Goal: Task Accomplishment & Management: Use online tool/utility

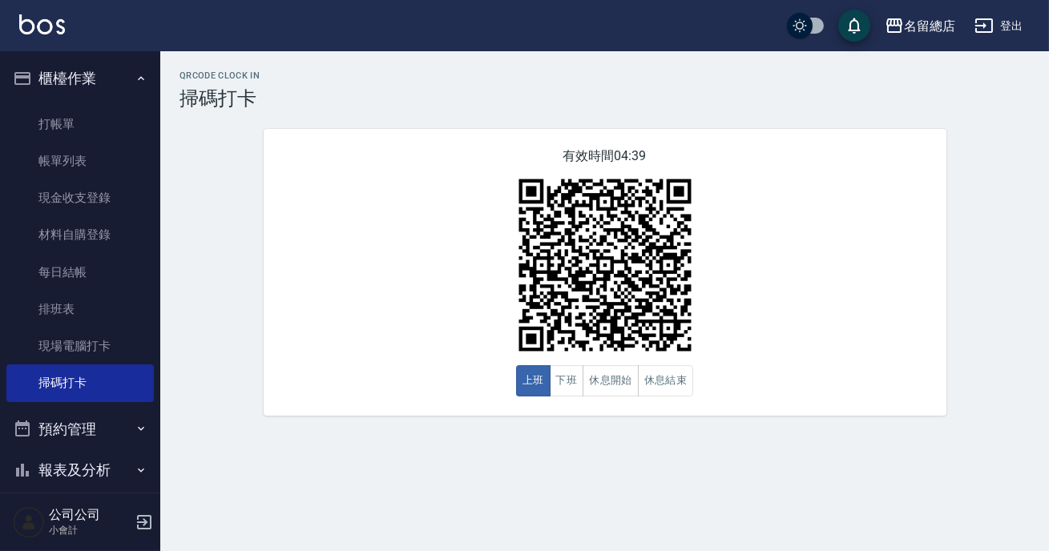
click at [208, 286] on div "QRcode Clock In 掃碼打卡 有效時間 04:39 上班 下班 休息開始 休息結束" at bounding box center [604, 243] width 889 height 345
click at [617, 383] on button "休息開始" at bounding box center [611, 380] width 56 height 31
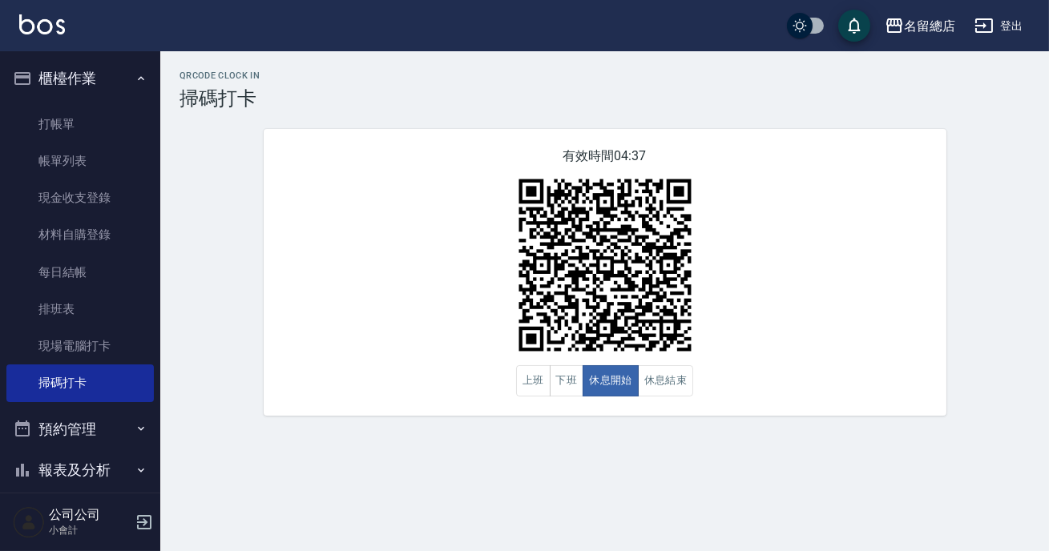
click at [755, 373] on div "有效時間 04:37 上班 下班 休息開始 休息結束" at bounding box center [605, 272] width 683 height 287
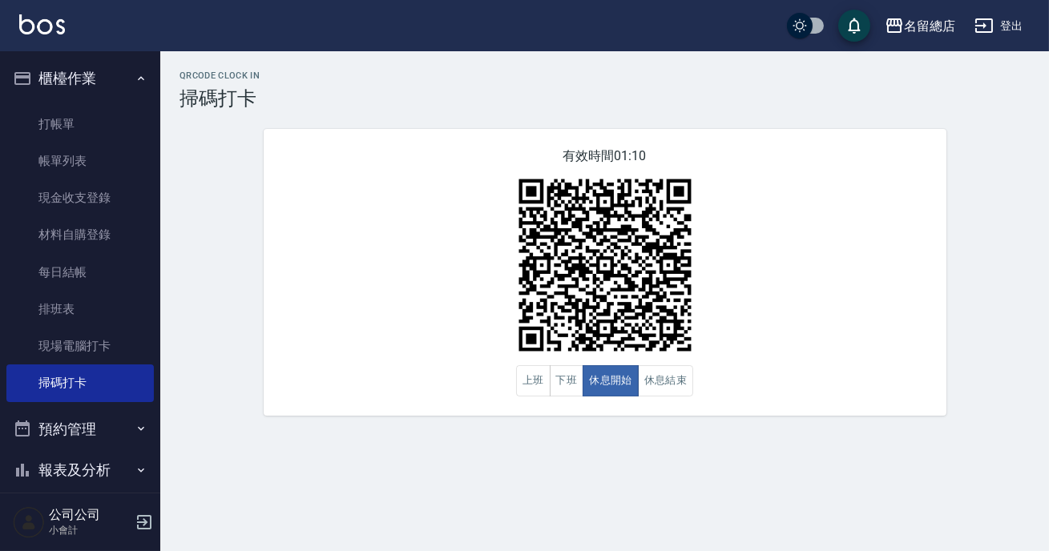
click at [749, 368] on div "有效時間 01:10 上班 下班 休息開始 休息結束" at bounding box center [605, 272] width 683 height 287
drag, startPoint x: 681, startPoint y: 379, endPoint x: 713, endPoint y: 377, distance: 31.4
click at [684, 377] on button "休息結束" at bounding box center [666, 380] width 56 height 31
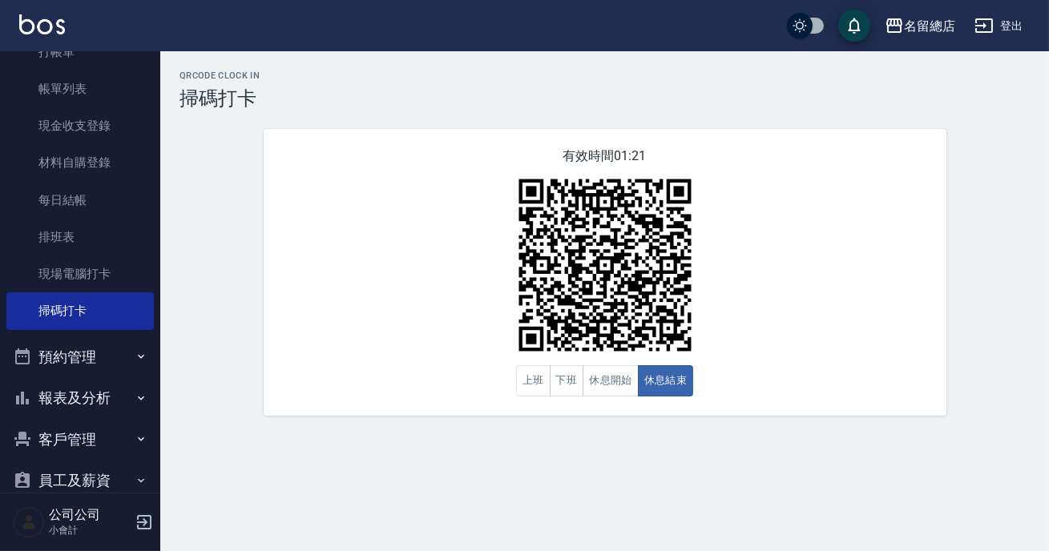
scroll to position [140, 0]
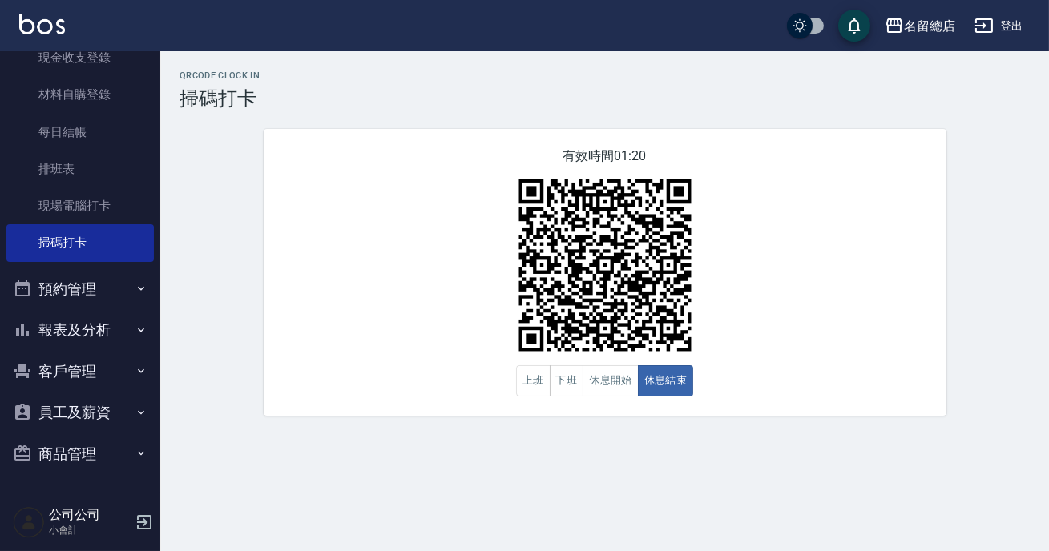
click at [81, 292] on button "預約管理" at bounding box center [79, 290] width 147 height 42
click at [80, 342] on button "報表及分析" at bounding box center [79, 330] width 147 height 42
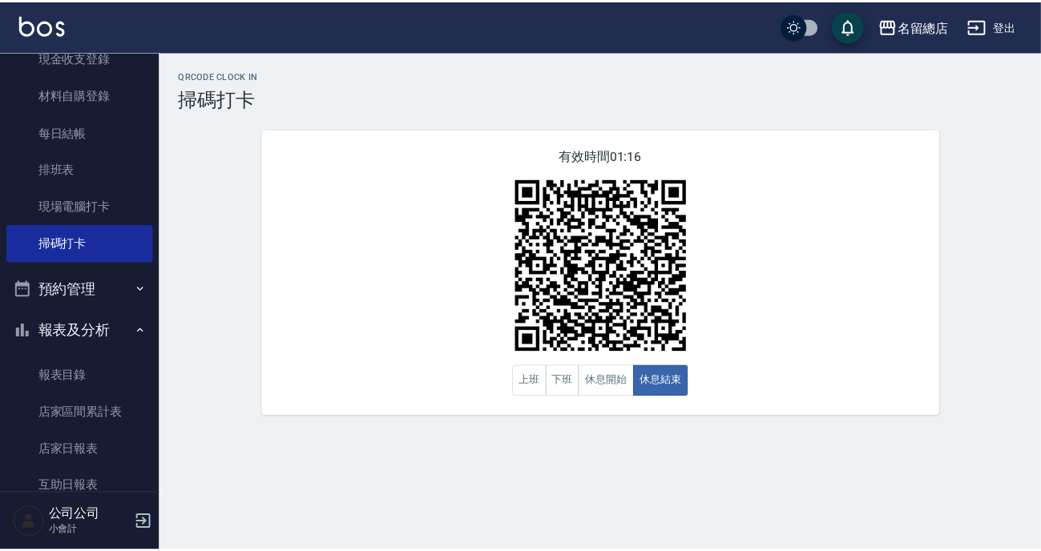
scroll to position [286, 0]
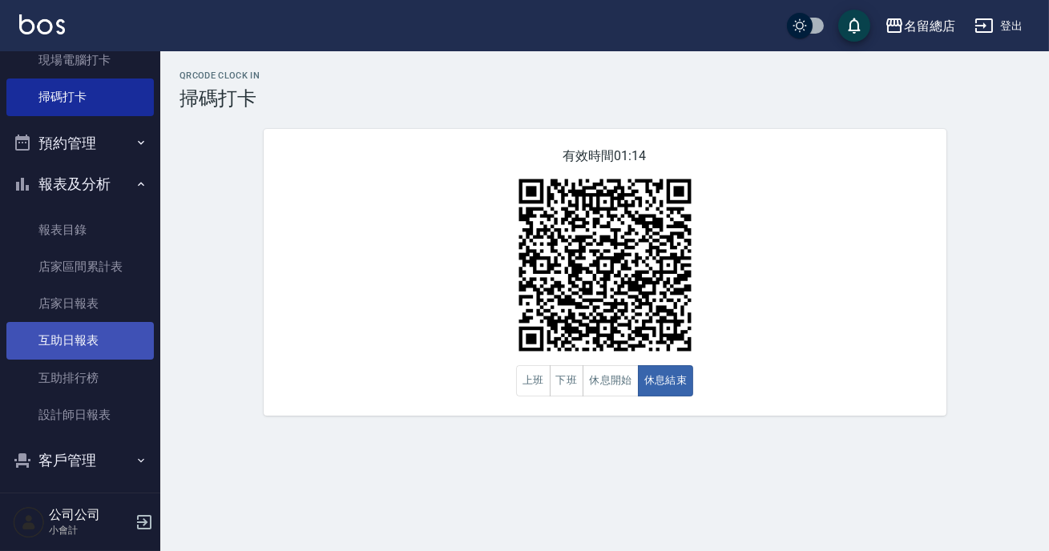
click at [91, 329] on link "互助日報表" at bounding box center [79, 340] width 147 height 37
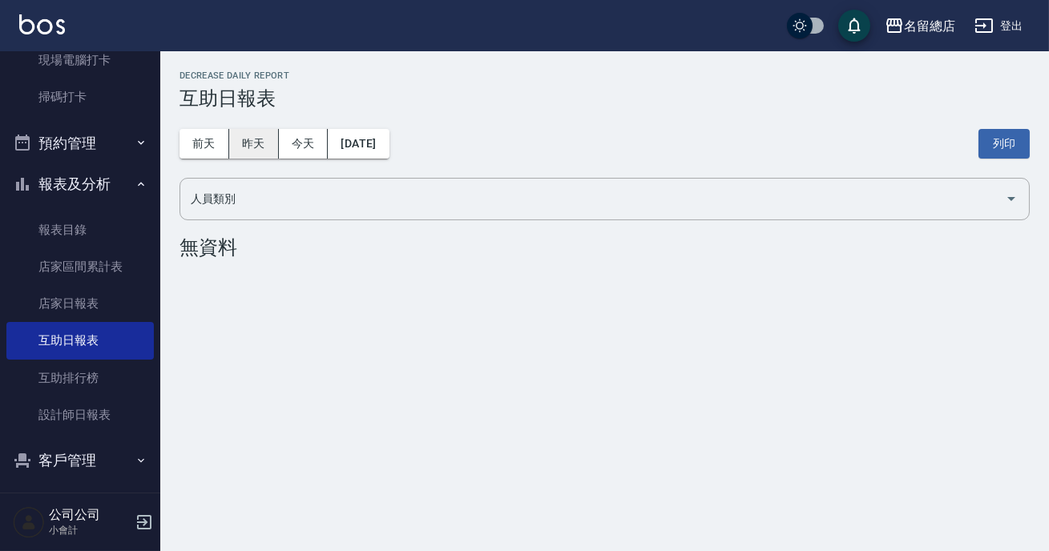
click at [261, 144] on button "昨天" at bounding box center [254, 144] width 50 height 30
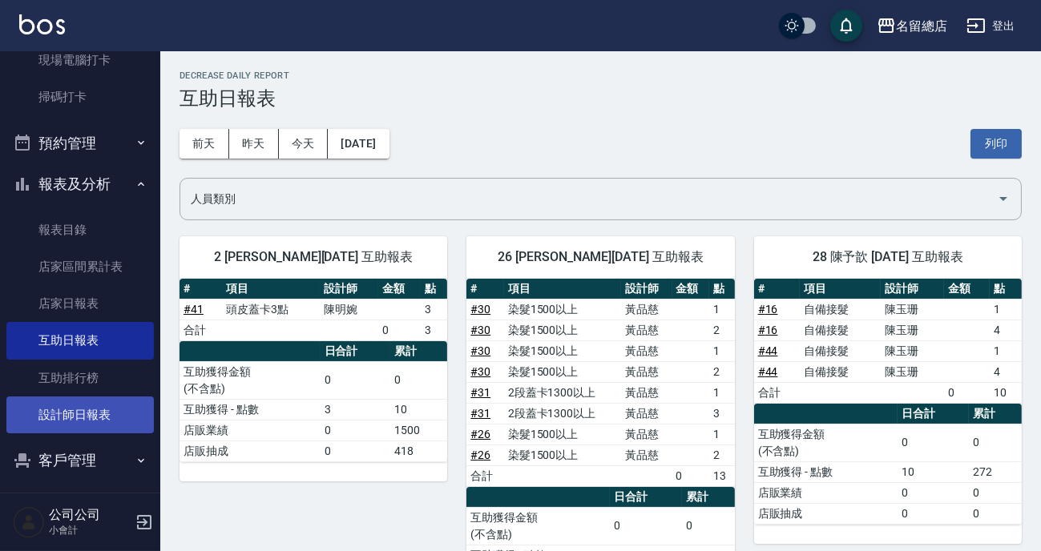
click at [89, 417] on link "設計師日報表" at bounding box center [79, 415] width 147 height 37
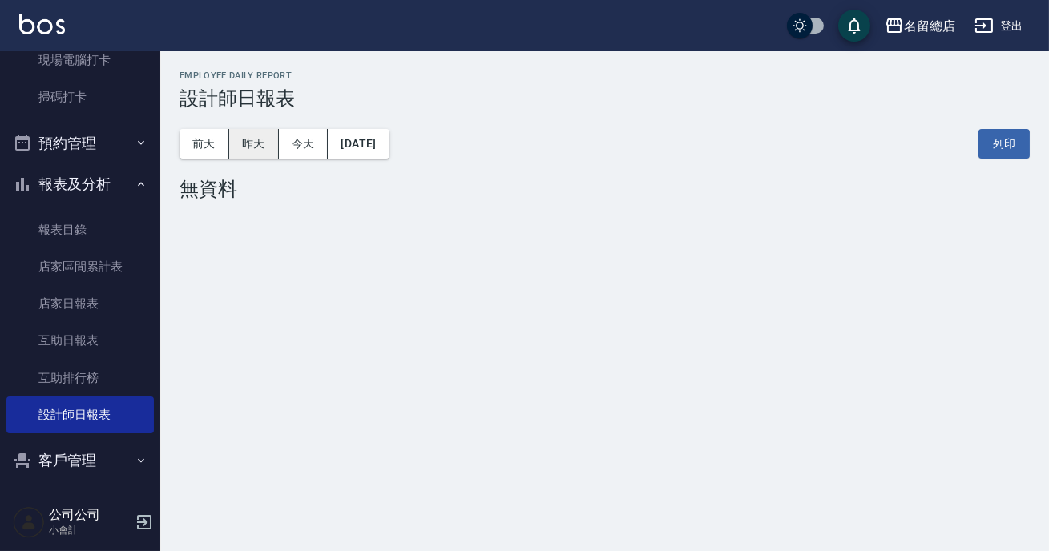
click at [255, 133] on button "昨天" at bounding box center [254, 144] width 50 height 30
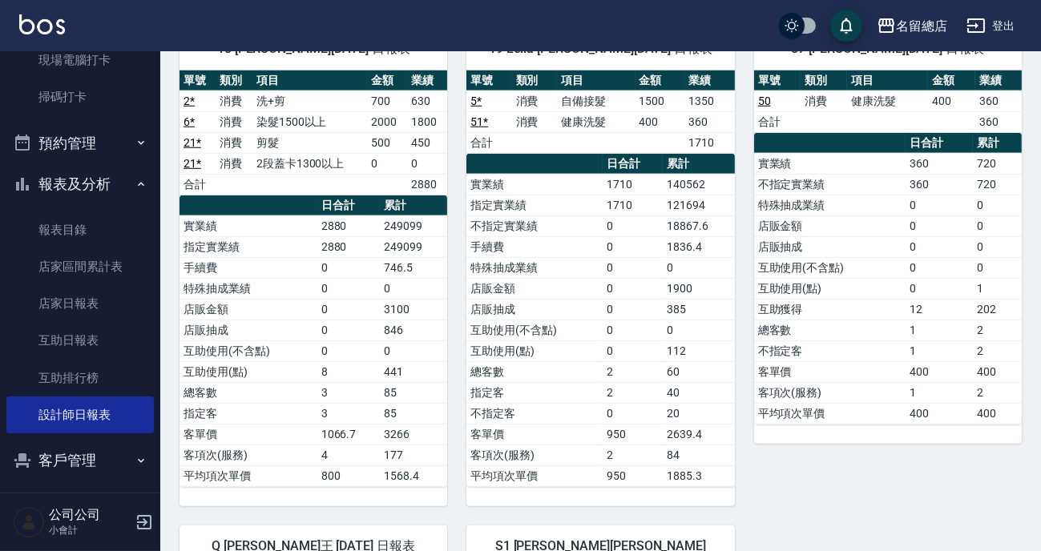
scroll to position [2404, 0]
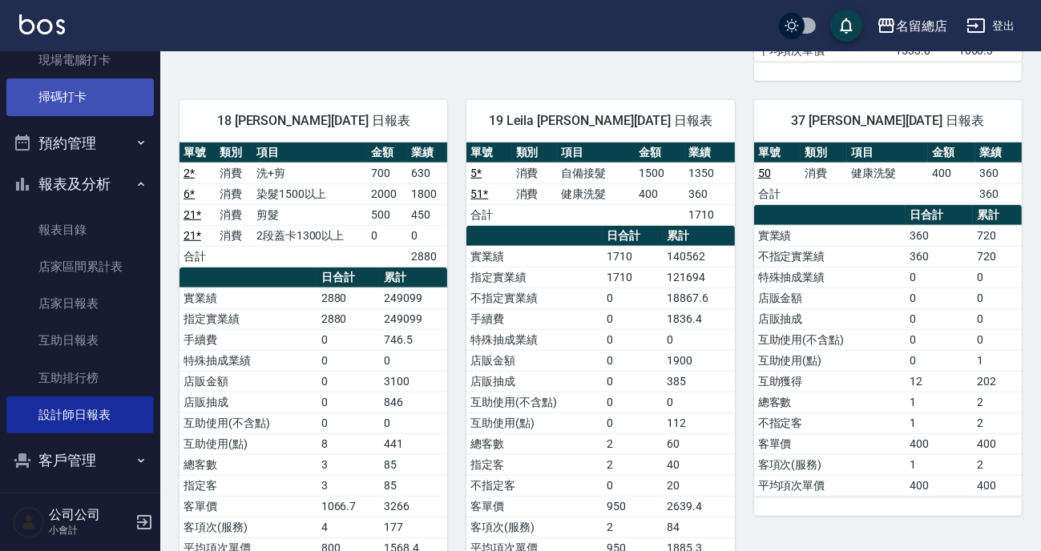
click at [89, 89] on link "掃碼打卡" at bounding box center [79, 97] width 147 height 37
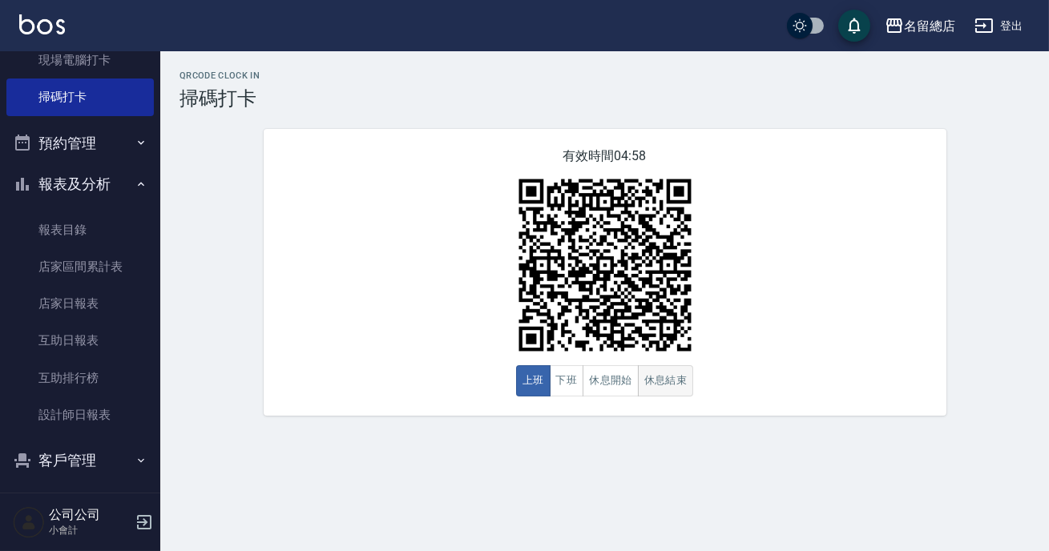
click at [660, 392] on button "休息結束" at bounding box center [666, 380] width 56 height 31
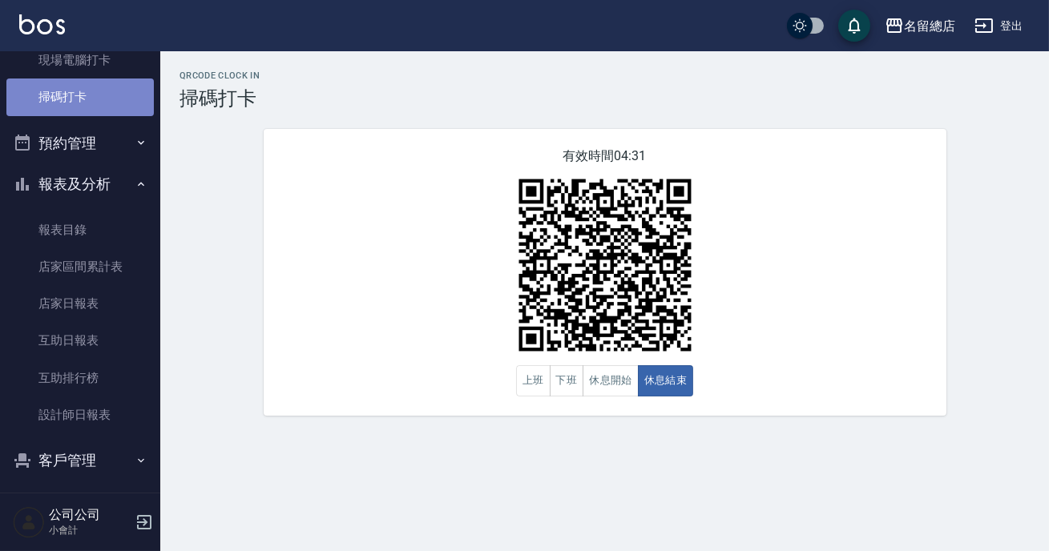
click at [80, 99] on link "掃碼打卡" at bounding box center [79, 97] width 147 height 37
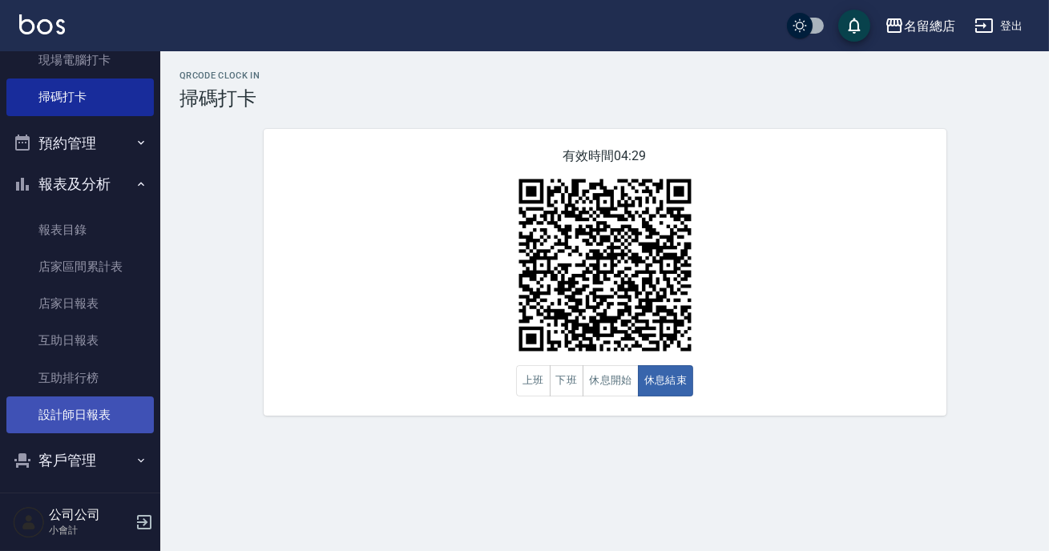
click at [119, 408] on link "設計師日報表" at bounding box center [79, 415] width 147 height 37
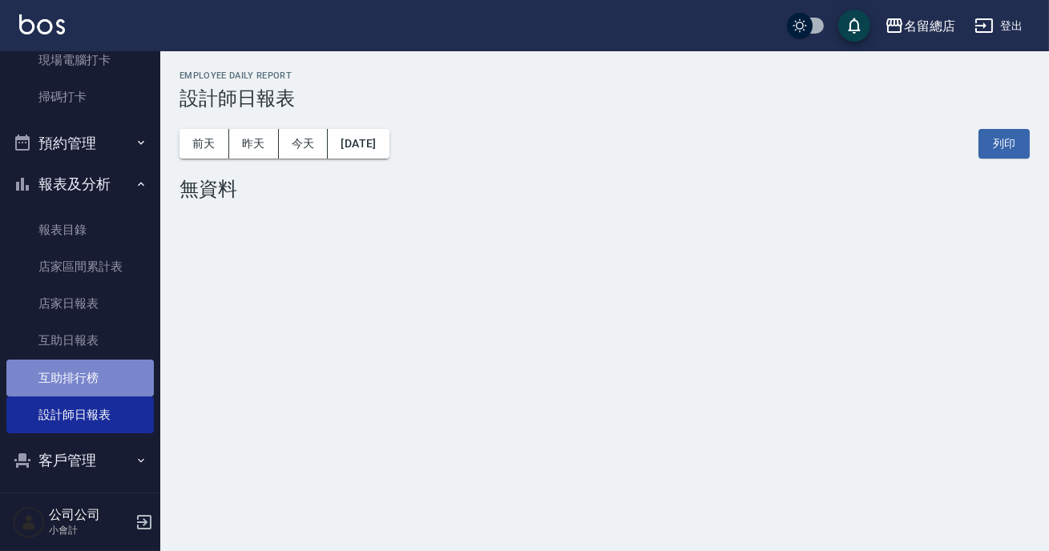
click at [115, 383] on link "互助排行榜" at bounding box center [79, 378] width 147 height 37
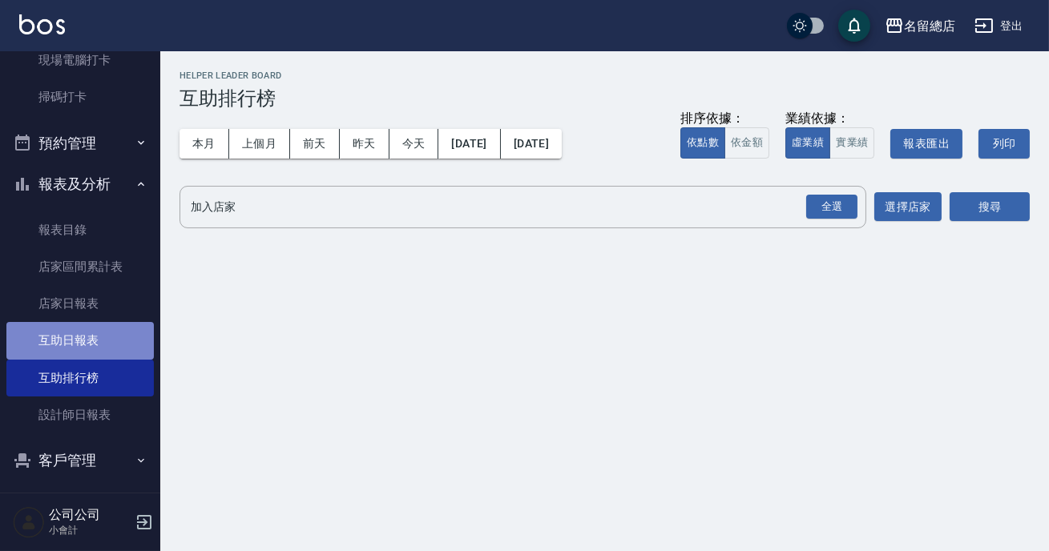
click at [106, 346] on link "互助日報表" at bounding box center [79, 340] width 147 height 37
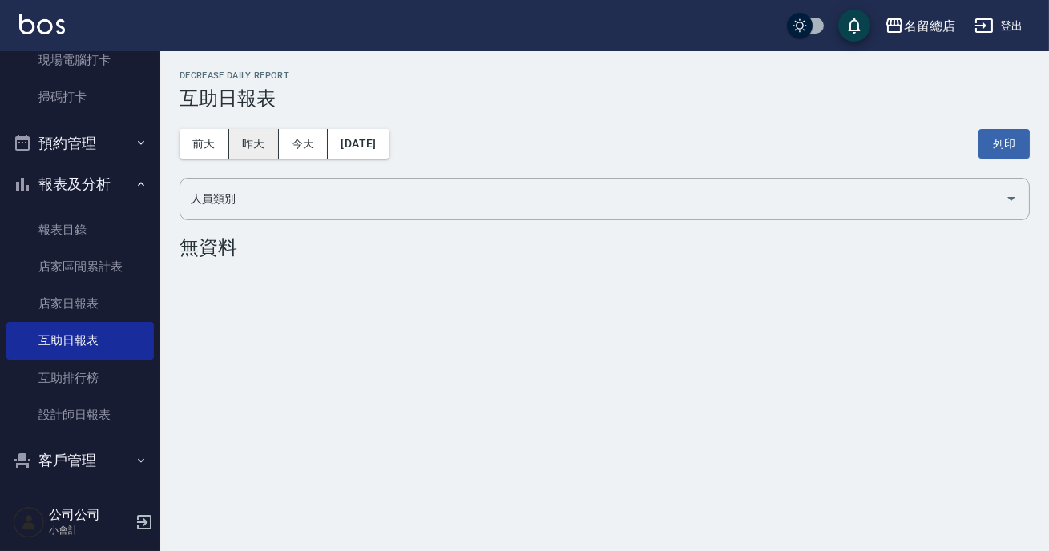
click at [247, 143] on button "昨天" at bounding box center [254, 144] width 50 height 30
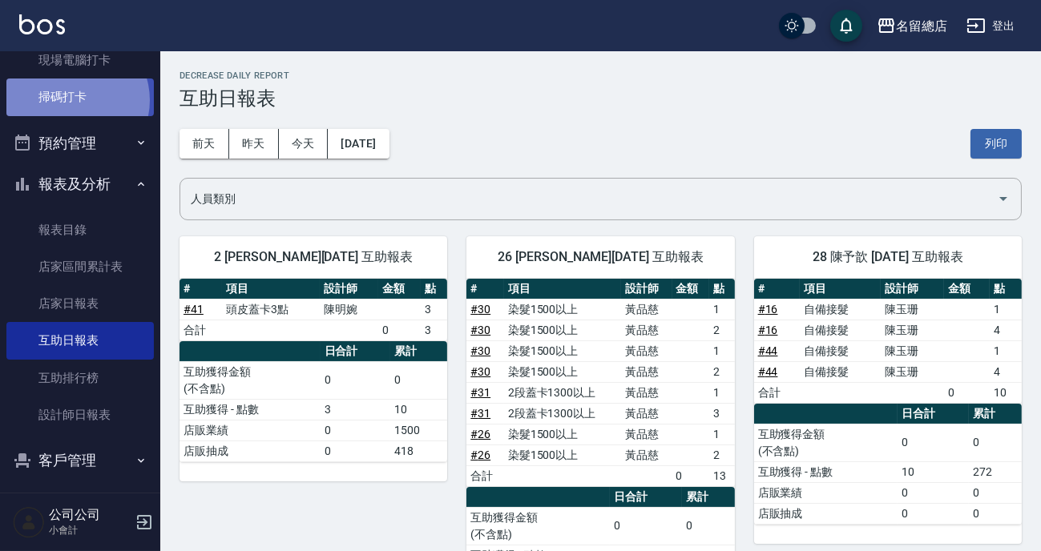
click at [72, 100] on link "掃碼打卡" at bounding box center [79, 97] width 147 height 37
